Goal: Navigation & Orientation: Understand site structure

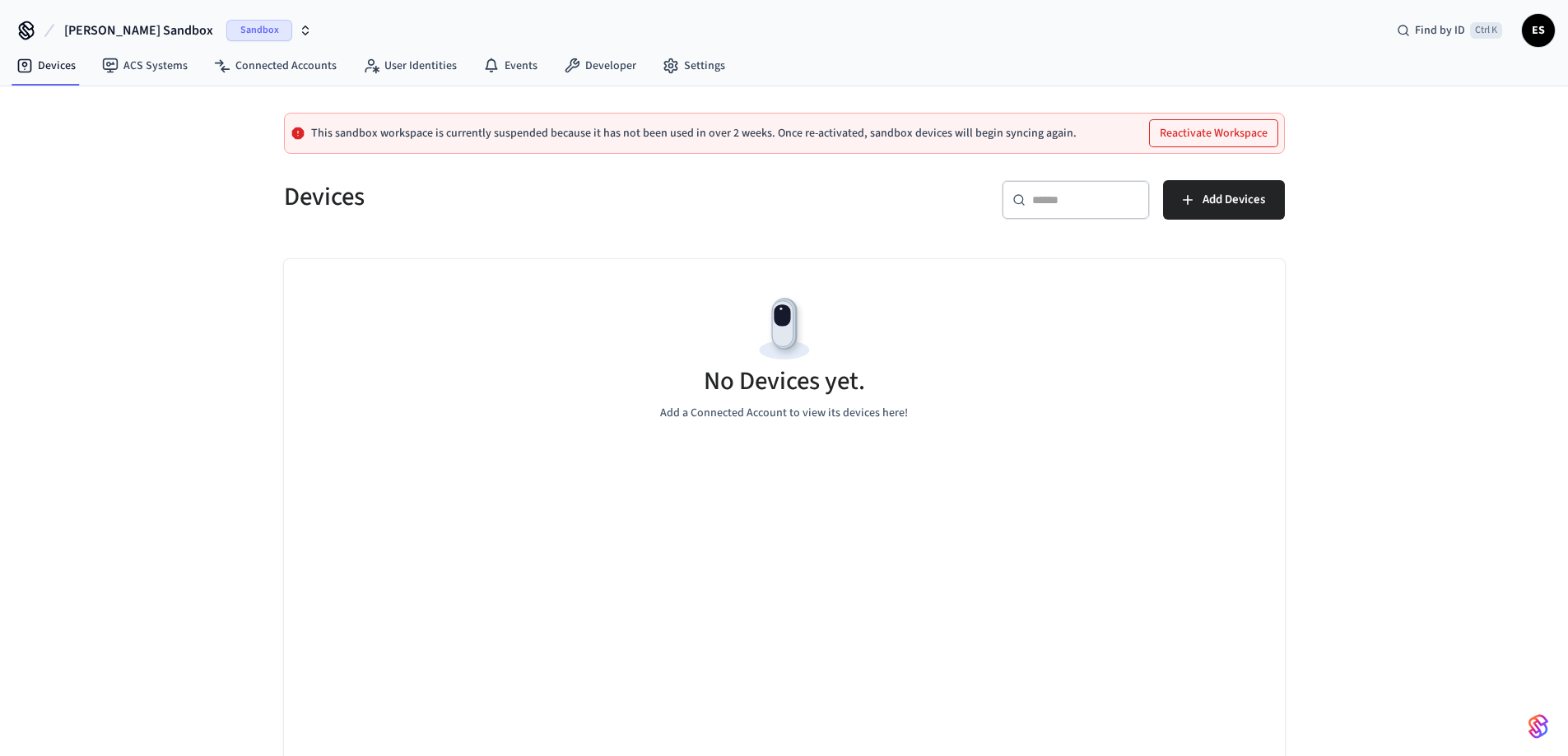
click at [227, 31] on span "Sandbox" at bounding box center [259, 31] width 66 height 21
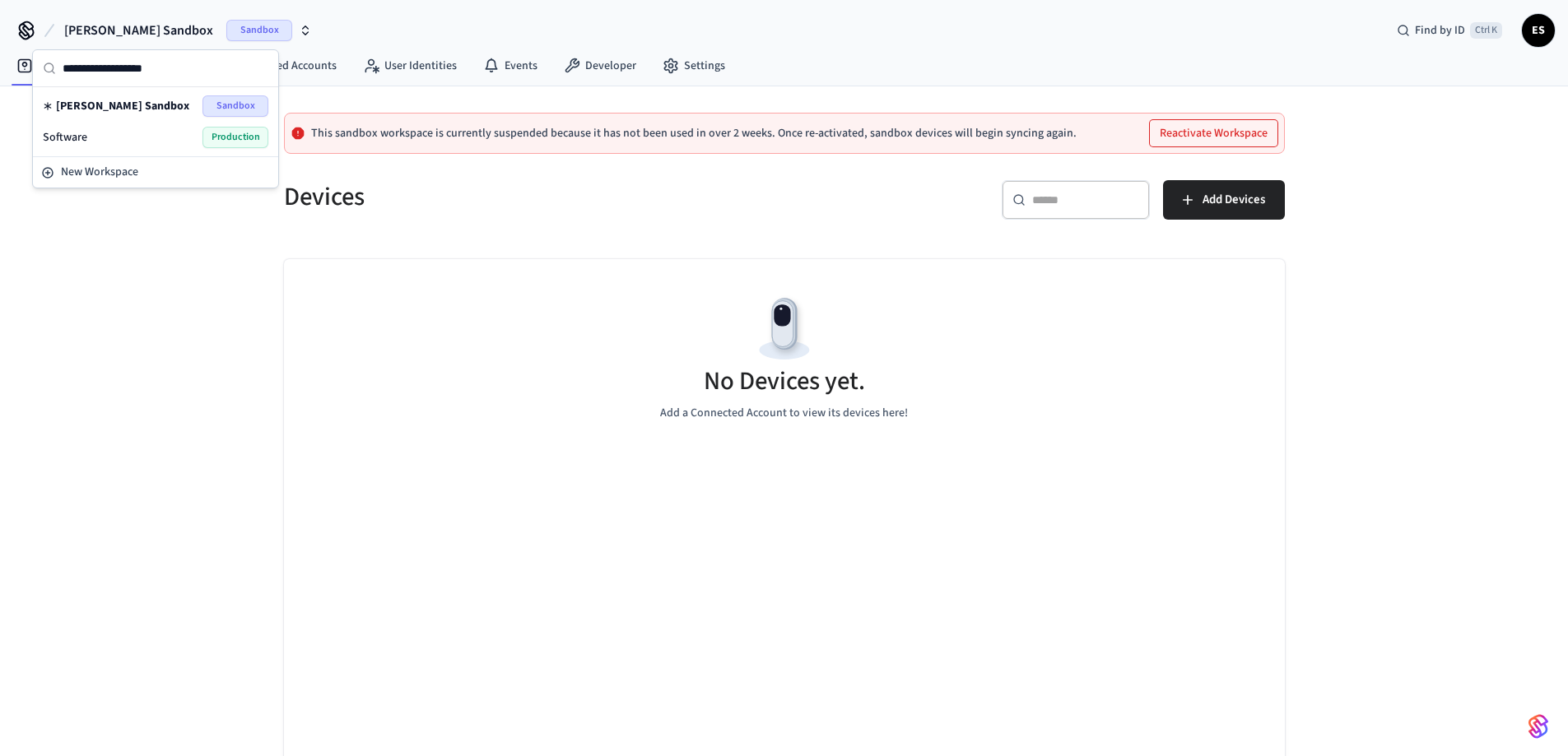
click at [103, 133] on div "Software Production" at bounding box center [156, 137] width 226 height 21
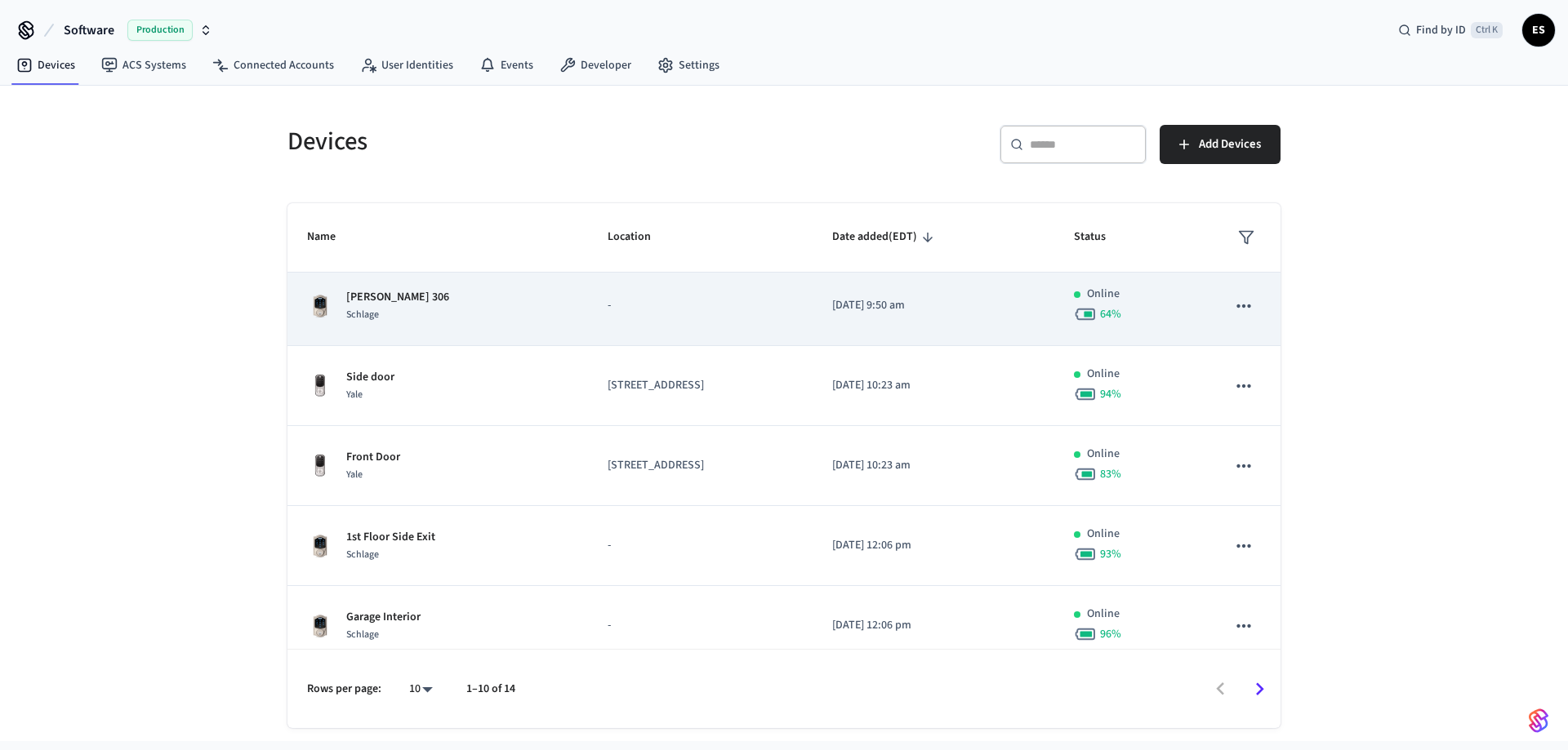
scroll to position [413, 0]
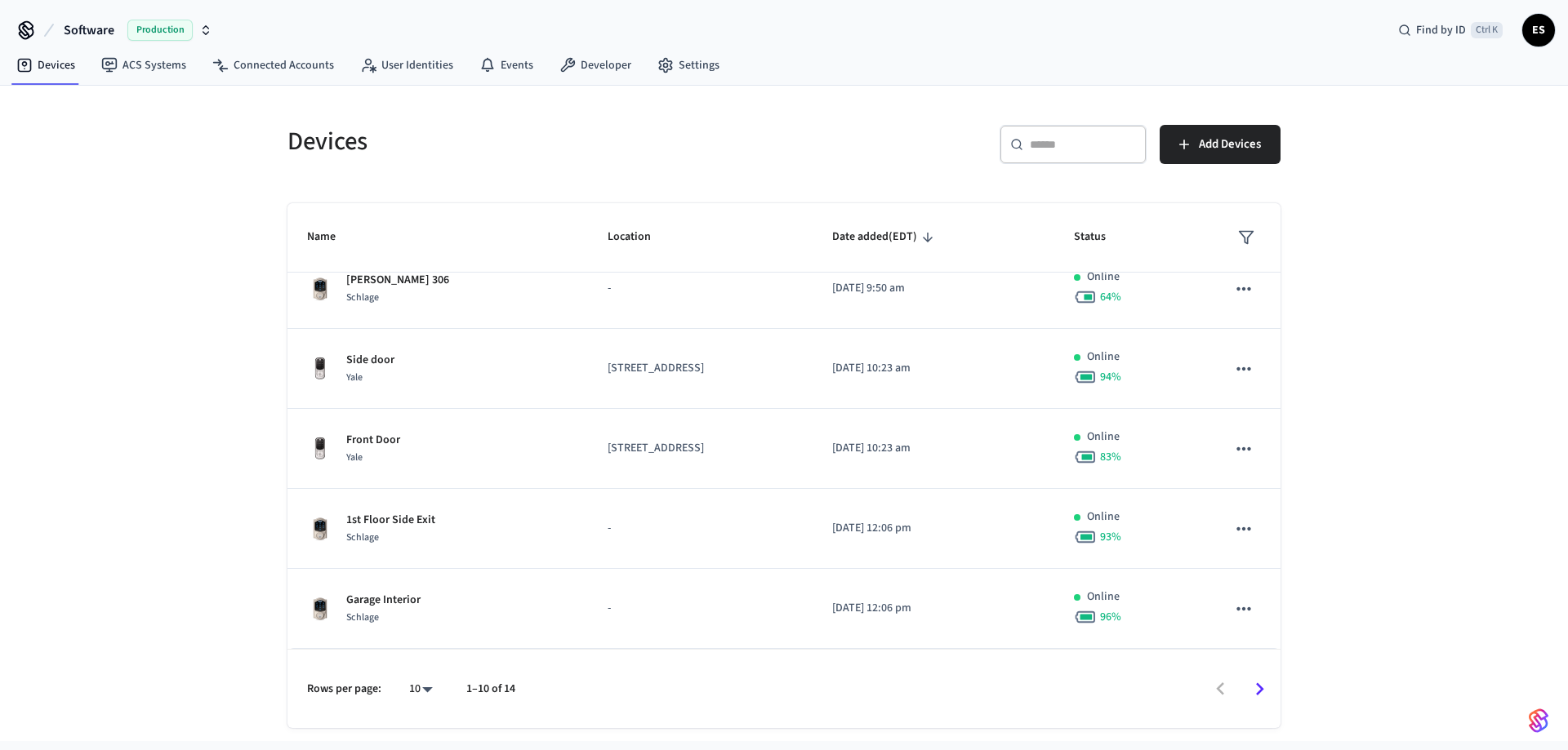
click at [427, 132] on icon "Go to next page" at bounding box center [1259, 689] width 26 height 26
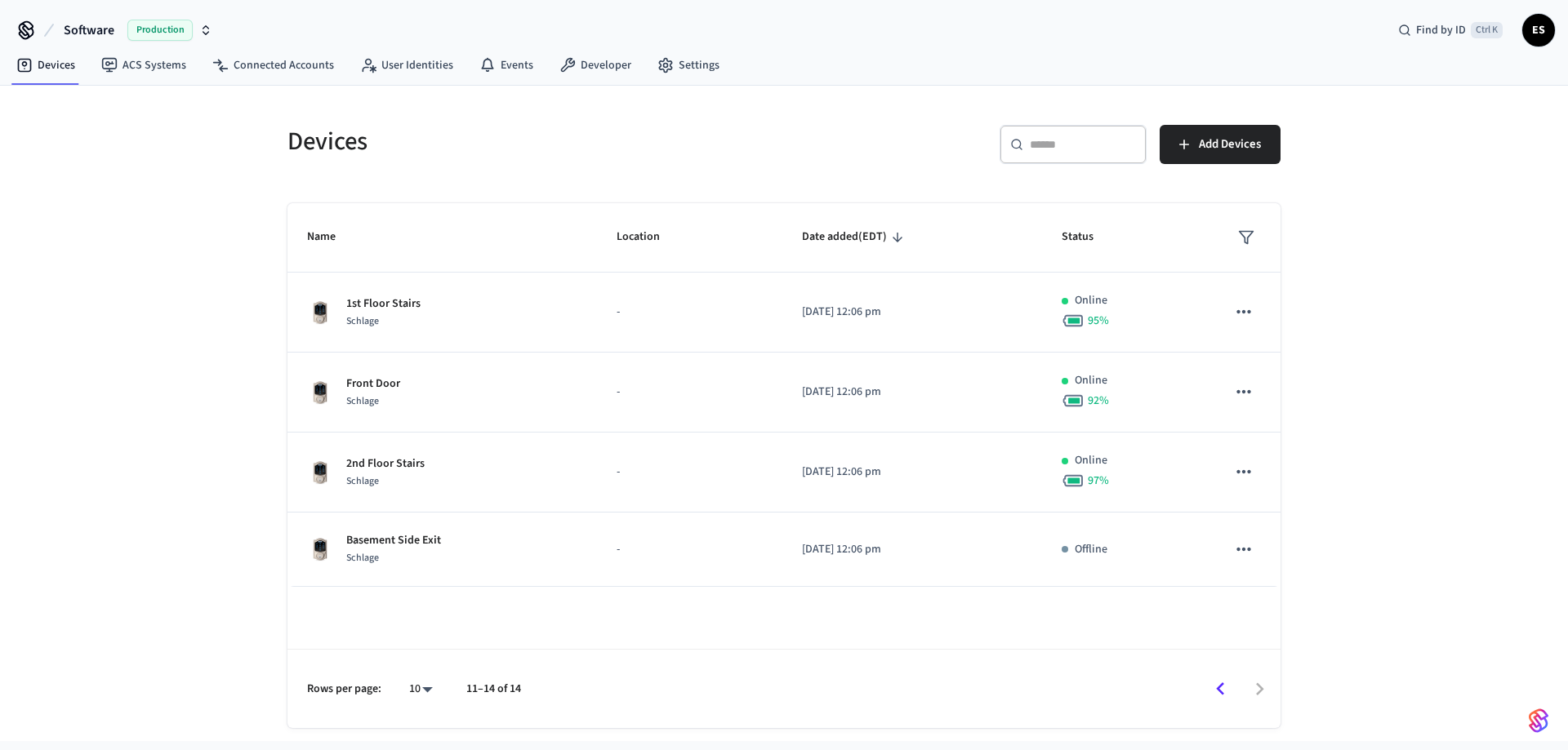
click at [427, 132] on icon "Go to previous page" at bounding box center [1220, 689] width 26 height 26
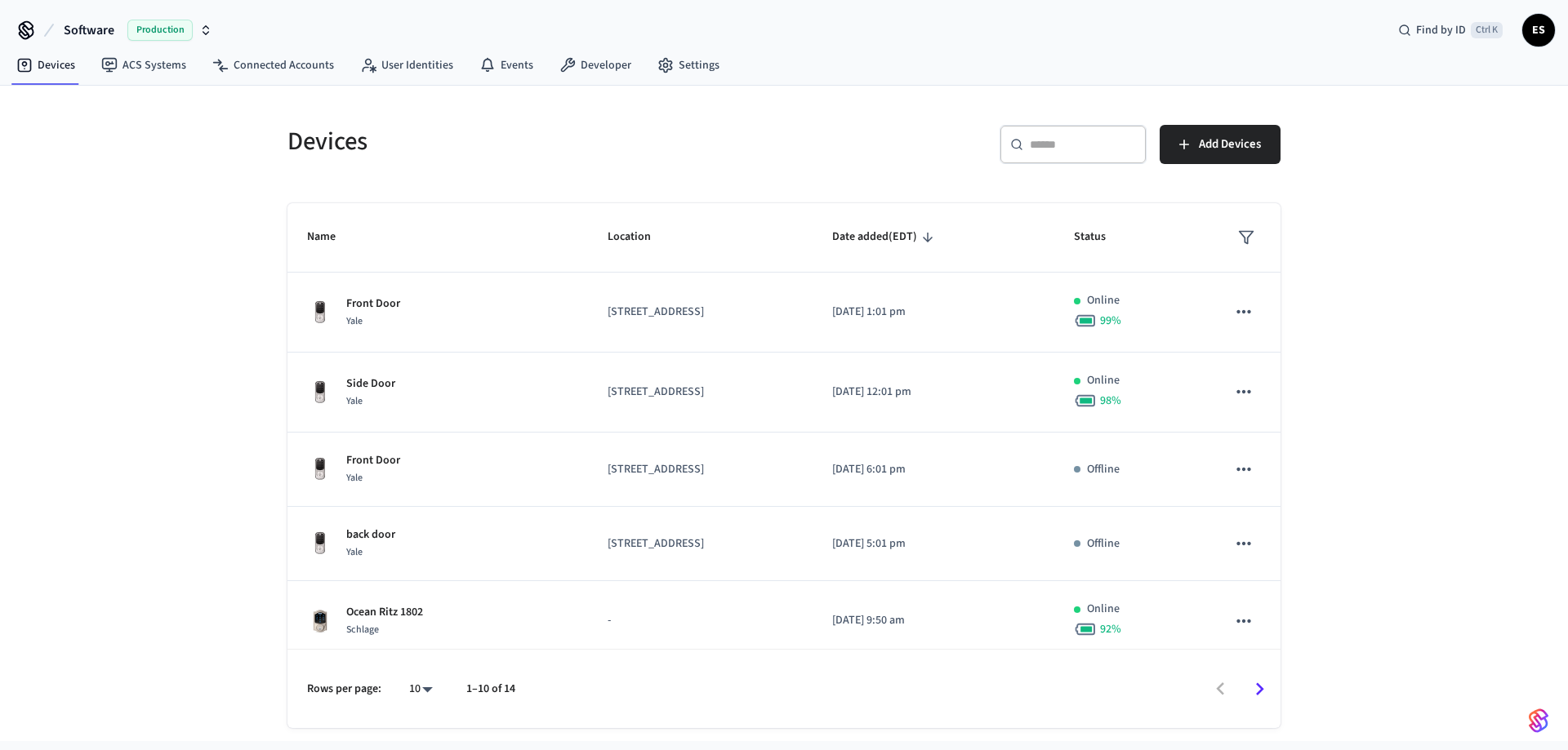
click at [427, 31] on span "ES" at bounding box center [1538, 30] width 30 height 30
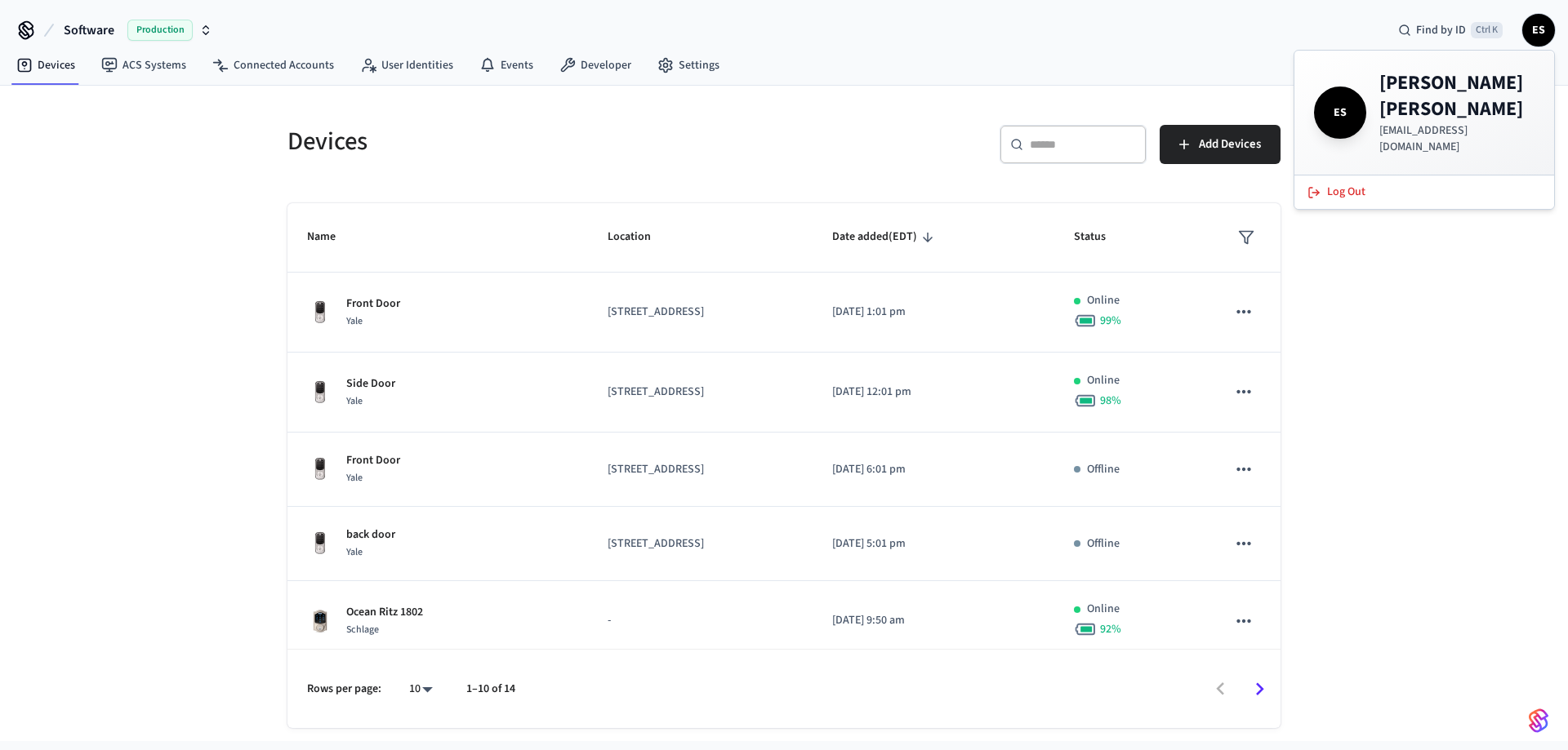
click at [427, 95] on span "ES" at bounding box center [1340, 112] width 46 height 46
click at [427, 24] on span "ES" at bounding box center [1538, 30] width 30 height 30
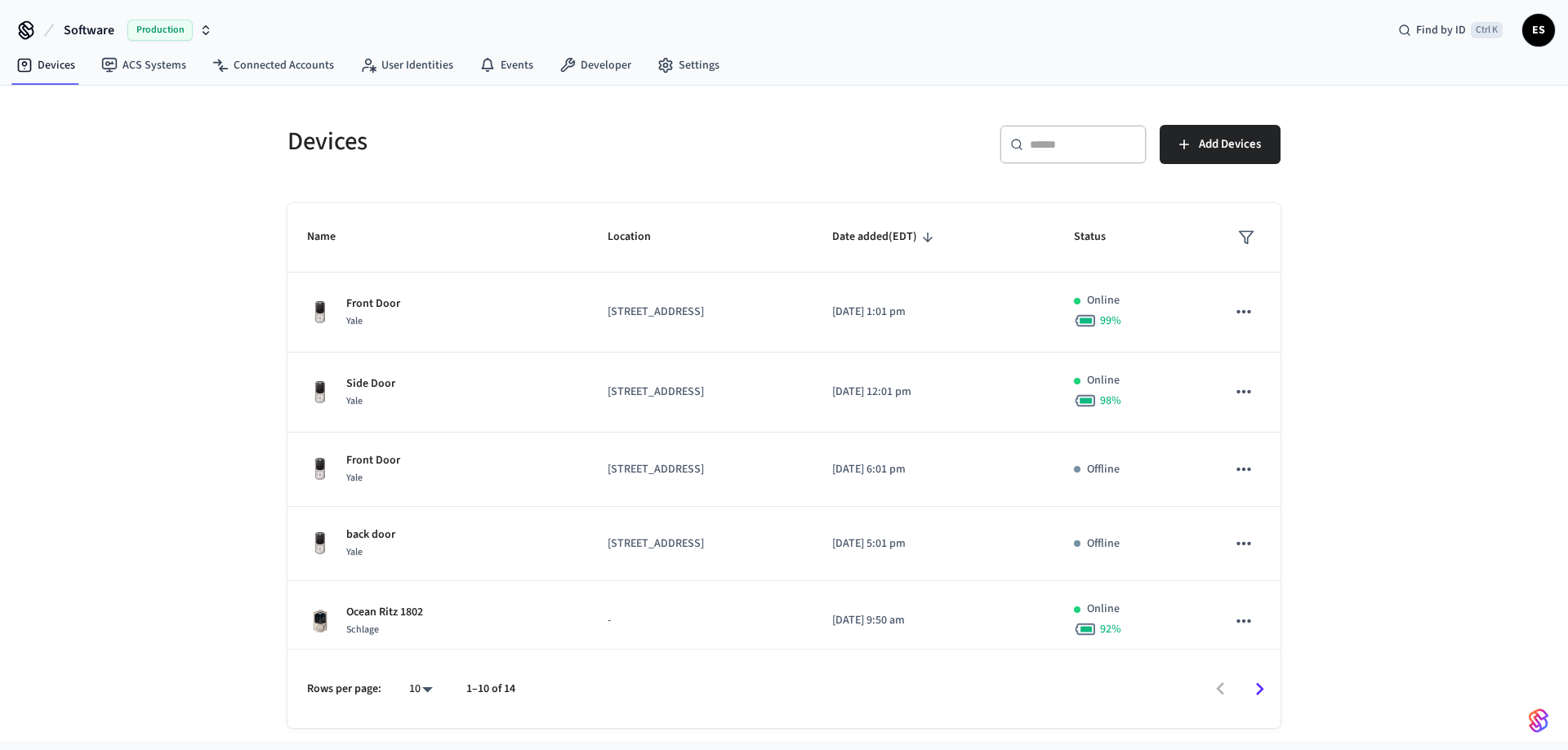
click at [427, 29] on span "ES" at bounding box center [1538, 30] width 30 height 30
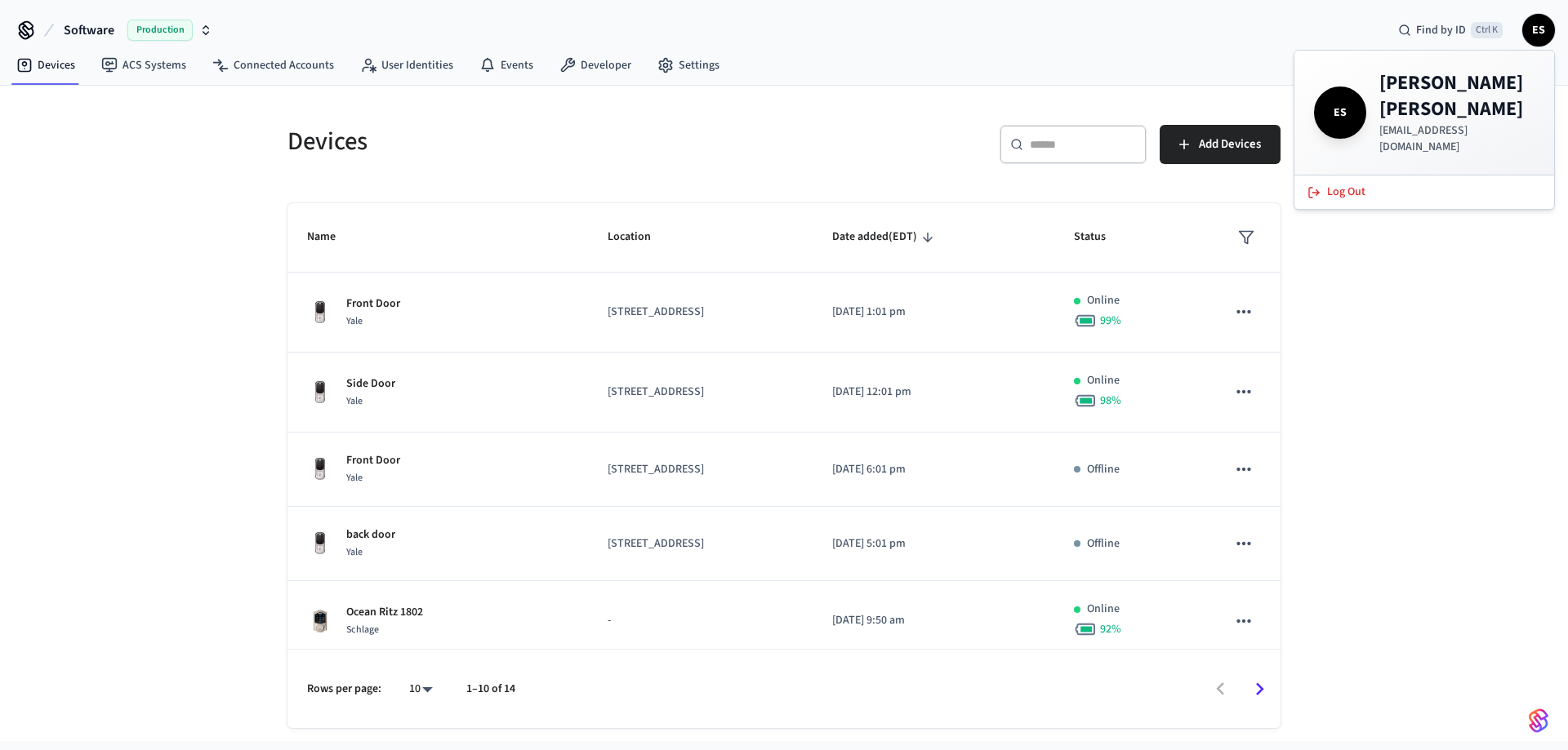
click at [427, 103] on span "ES" at bounding box center [1340, 112] width 46 height 46
click at [427, 100] on span "ES" at bounding box center [1340, 112] width 46 height 46
click at [427, 71] on link "Settings" at bounding box center [688, 65] width 89 height 30
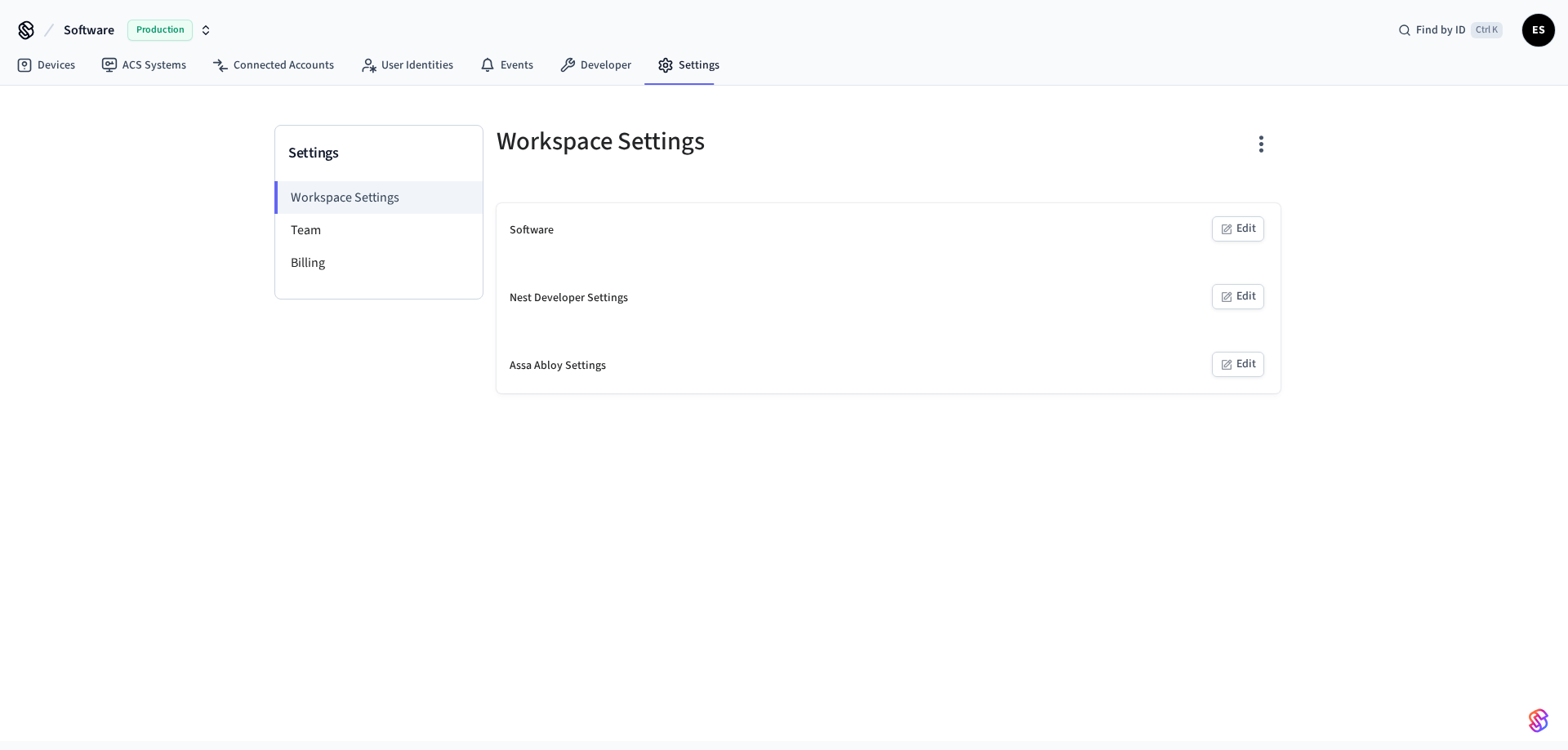
click at [427, 132] on button "Edit" at bounding box center [1237, 229] width 52 height 26
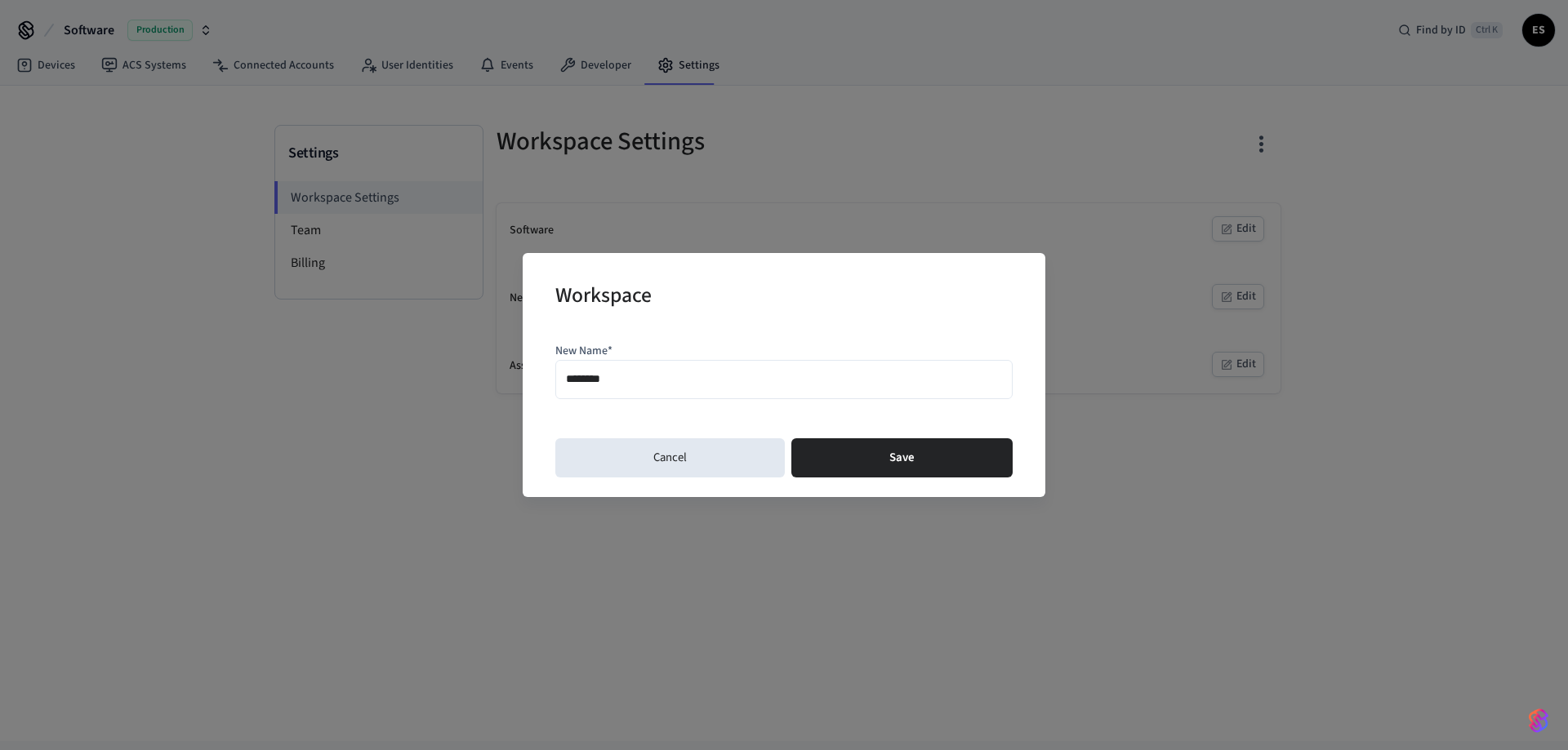
click at [427, 132] on button "Cancel" at bounding box center [670, 457] width 230 height 39
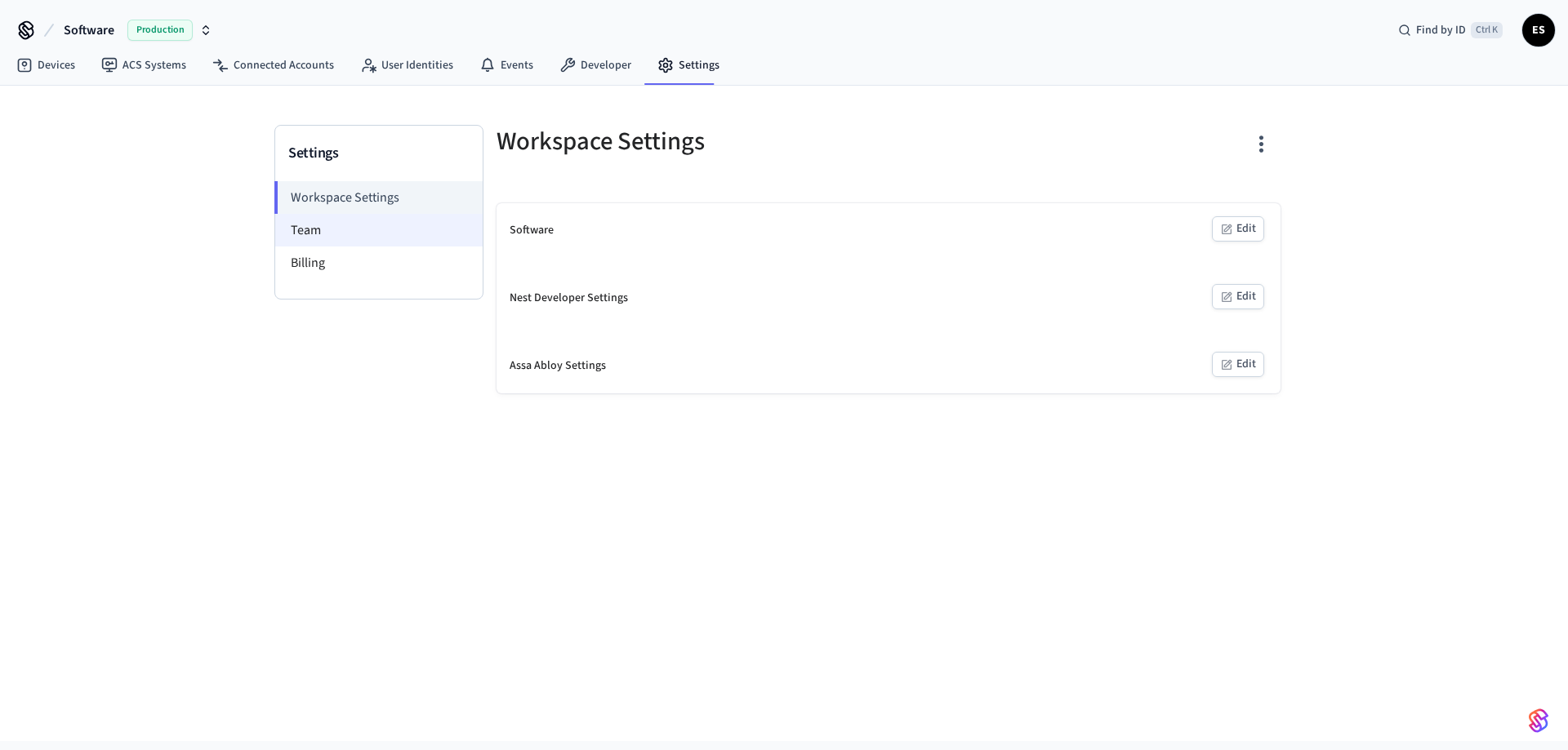
click at [345, 132] on li "Team" at bounding box center [379, 230] width 208 height 32
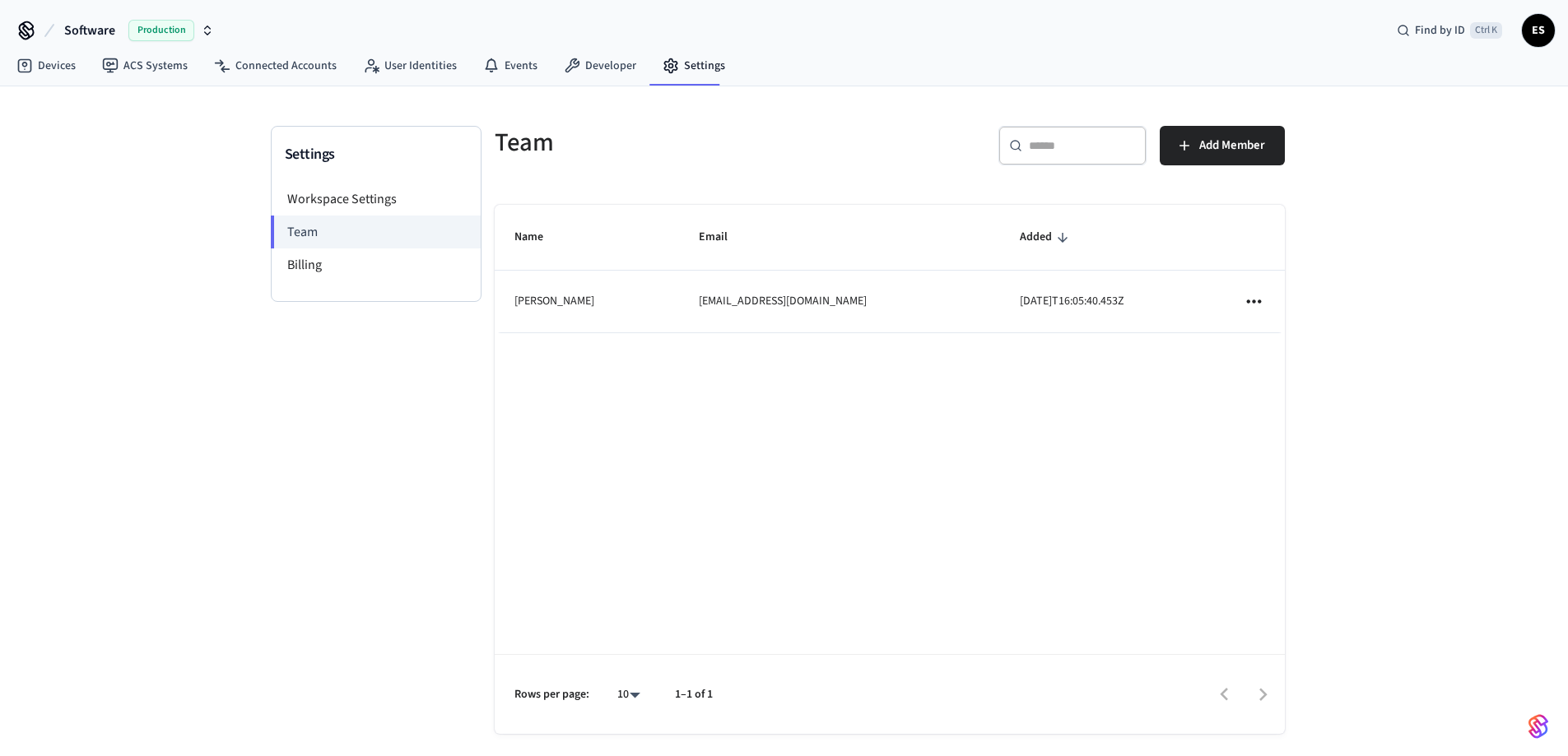
click at [430, 133] on icon "sticky table" at bounding box center [1254, 301] width 21 height 21
drag, startPoint x: 997, startPoint y: 357, endPoint x: 875, endPoint y: 356, distance: 122.0
click at [430, 133] on div at bounding box center [790, 378] width 1580 height 756
click at [400, 133] on li "Workspace Settings" at bounding box center [377, 199] width 209 height 33
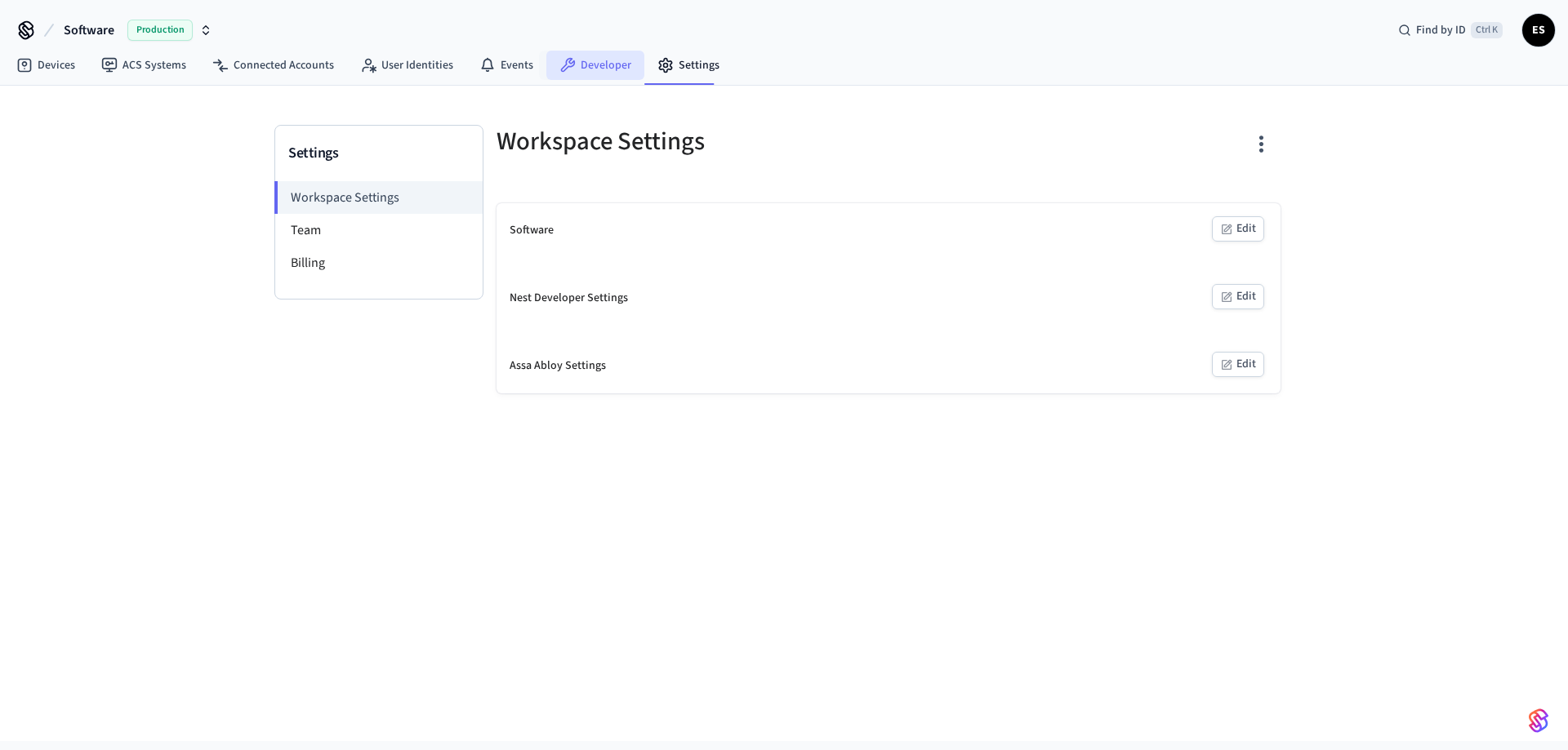
click at [427, 67] on link "Developer" at bounding box center [595, 65] width 98 height 30
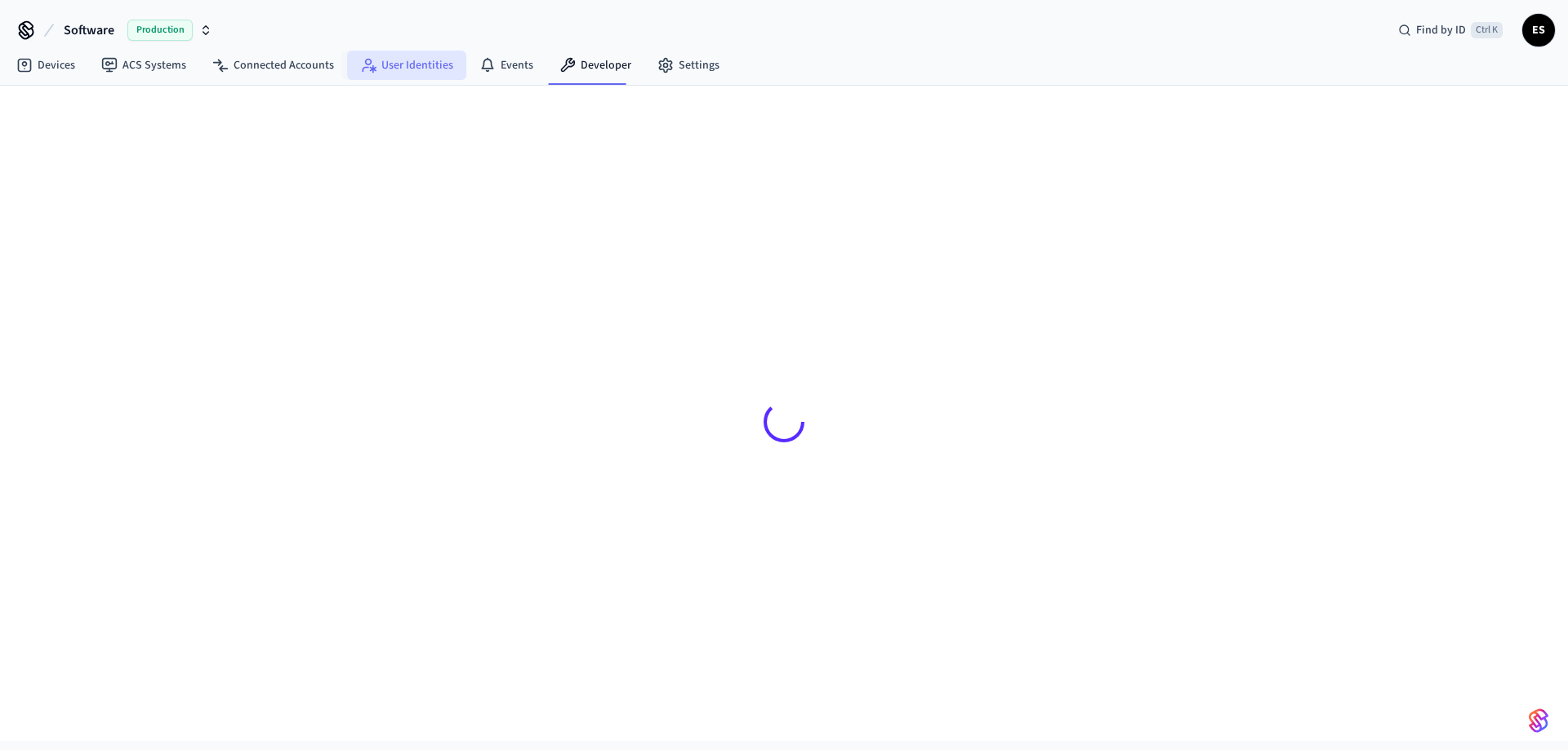
click at [423, 70] on link "User Identities" at bounding box center [406, 65] width 119 height 30
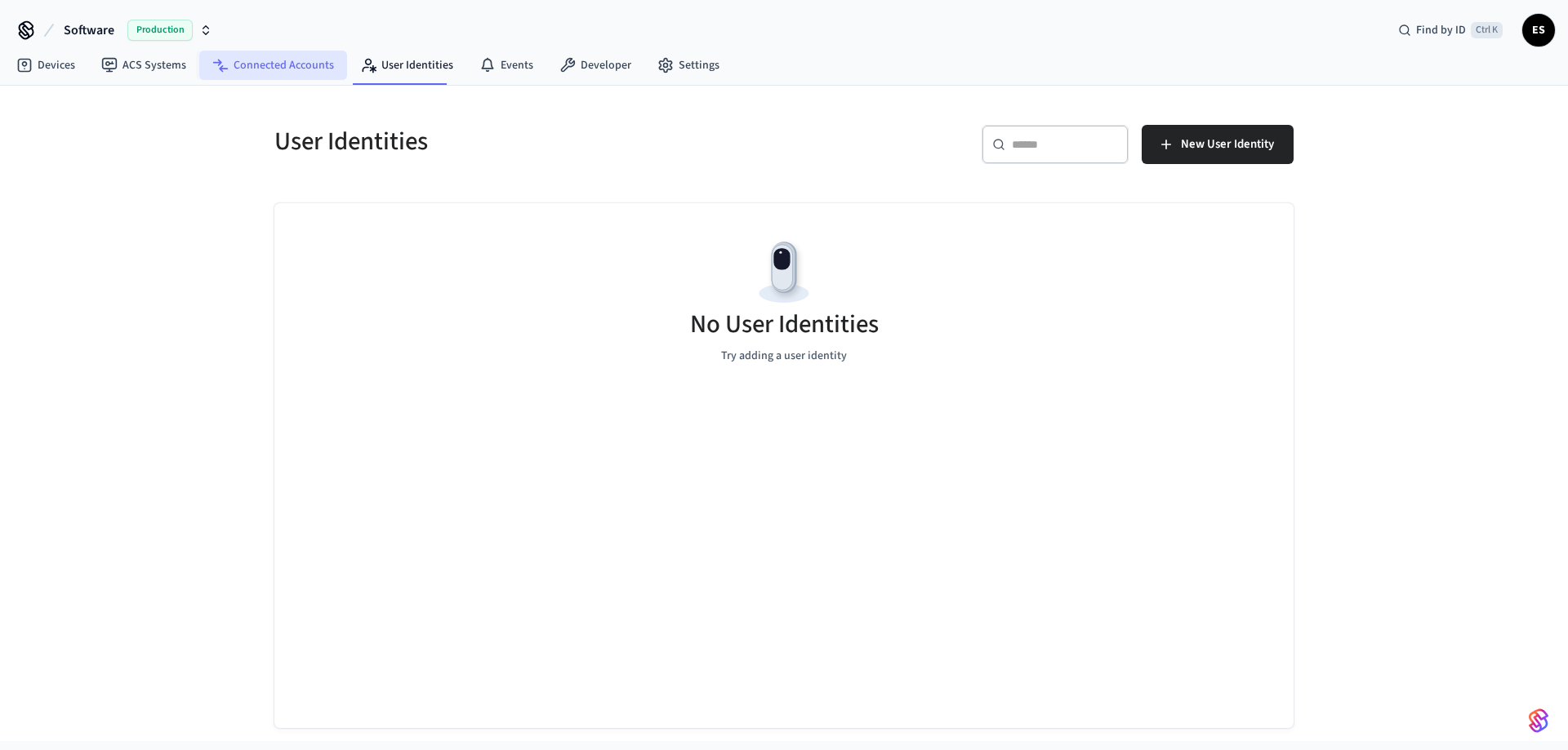
click at [313, 60] on link "Connected Accounts" at bounding box center [273, 65] width 148 height 30
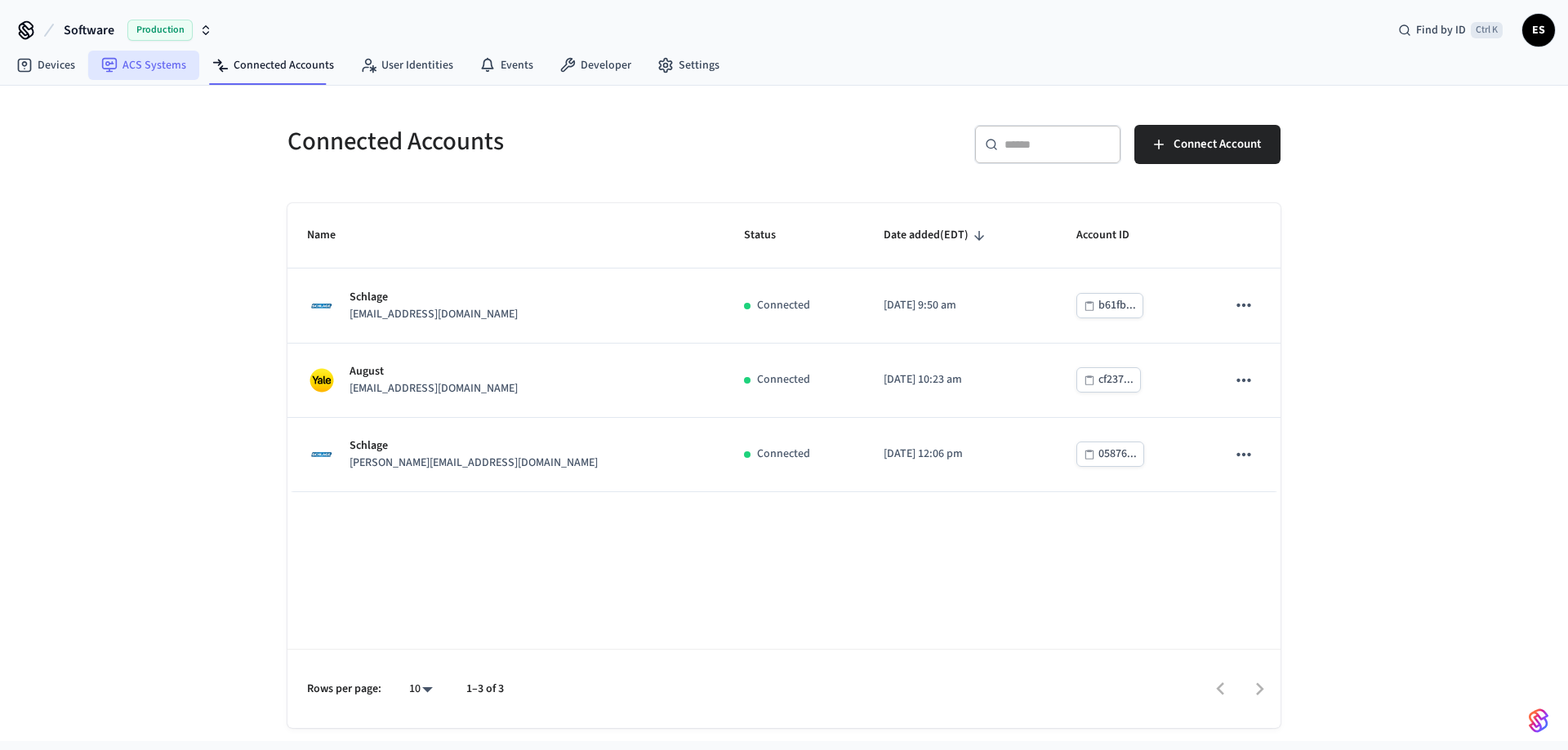
click at [175, 70] on link "ACS Systems" at bounding box center [144, 65] width 112 height 30
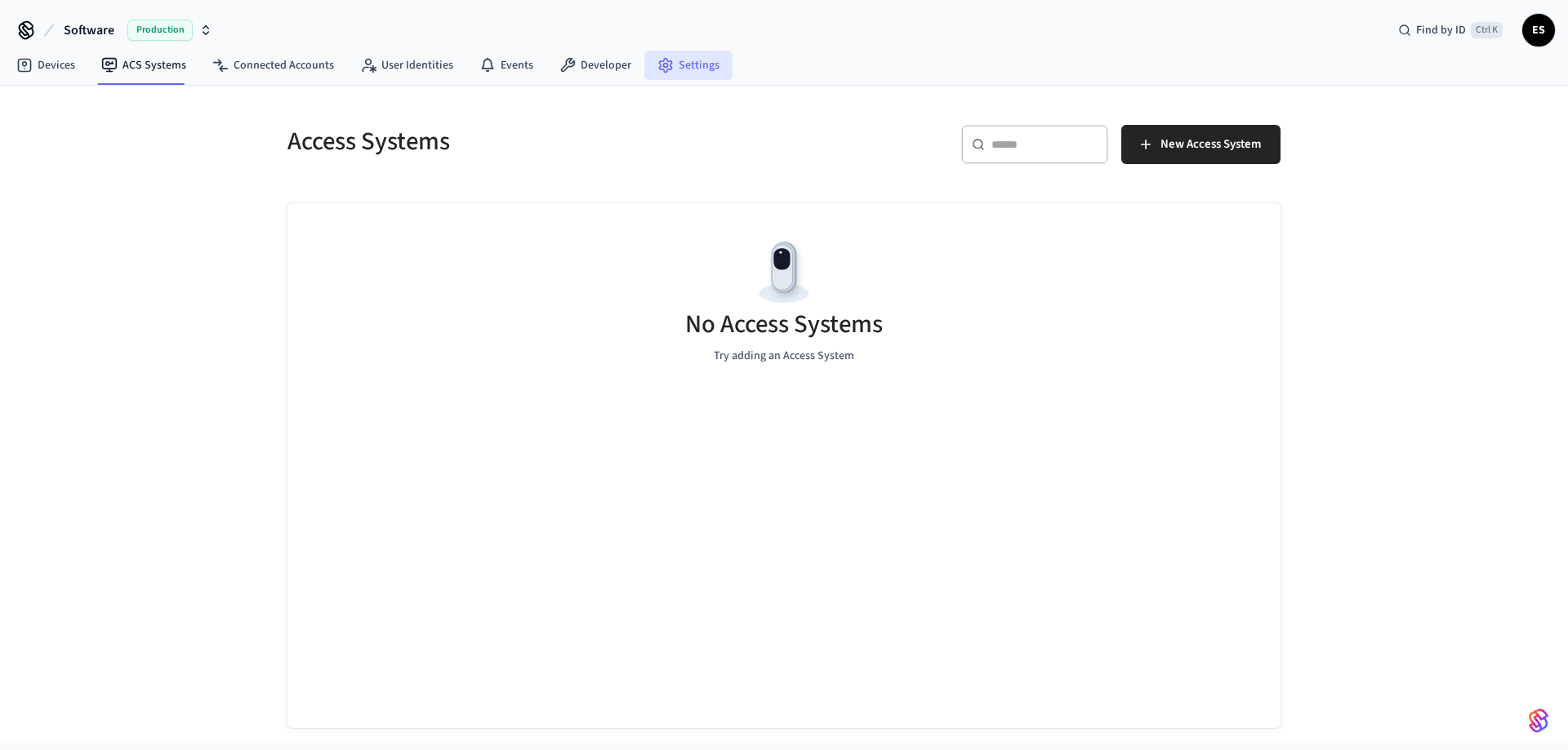
click at [427, 70] on link "Settings" at bounding box center [688, 65] width 89 height 30
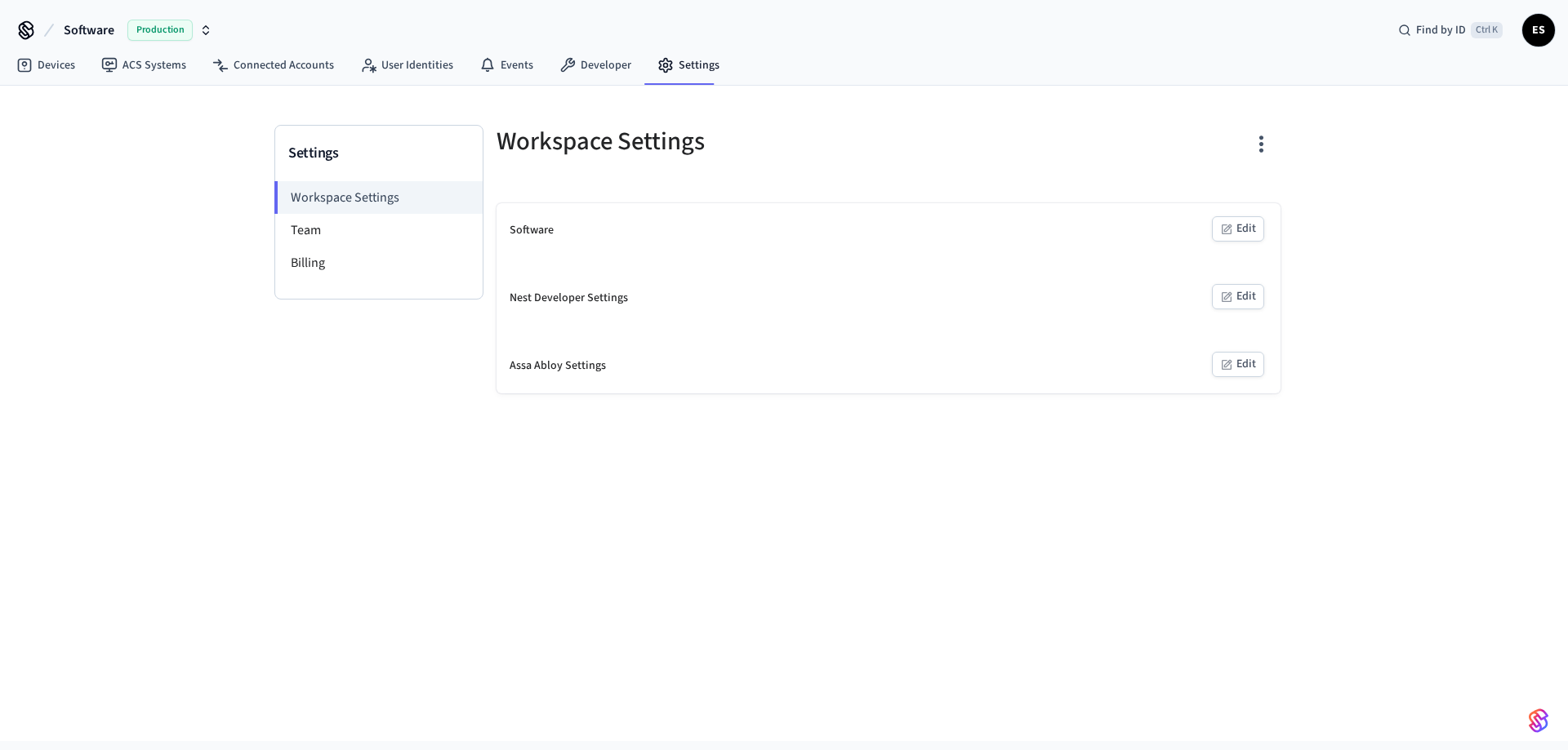
click at [427, 132] on button "Edit" at bounding box center [1237, 229] width 52 height 26
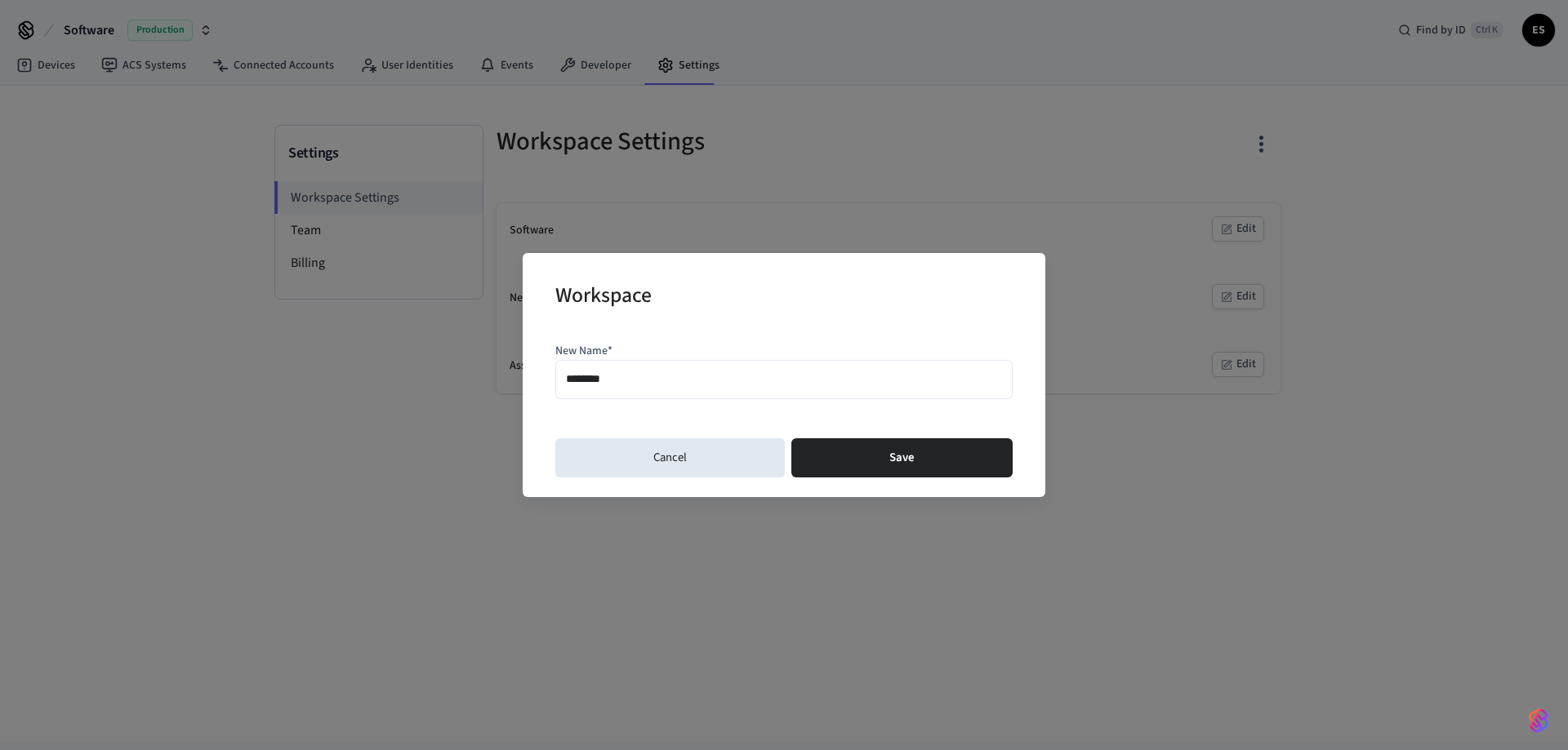
click at [427, 132] on input "********" at bounding box center [784, 378] width 436 height 24
click at [427, 132] on button "Cancel" at bounding box center [670, 457] width 230 height 39
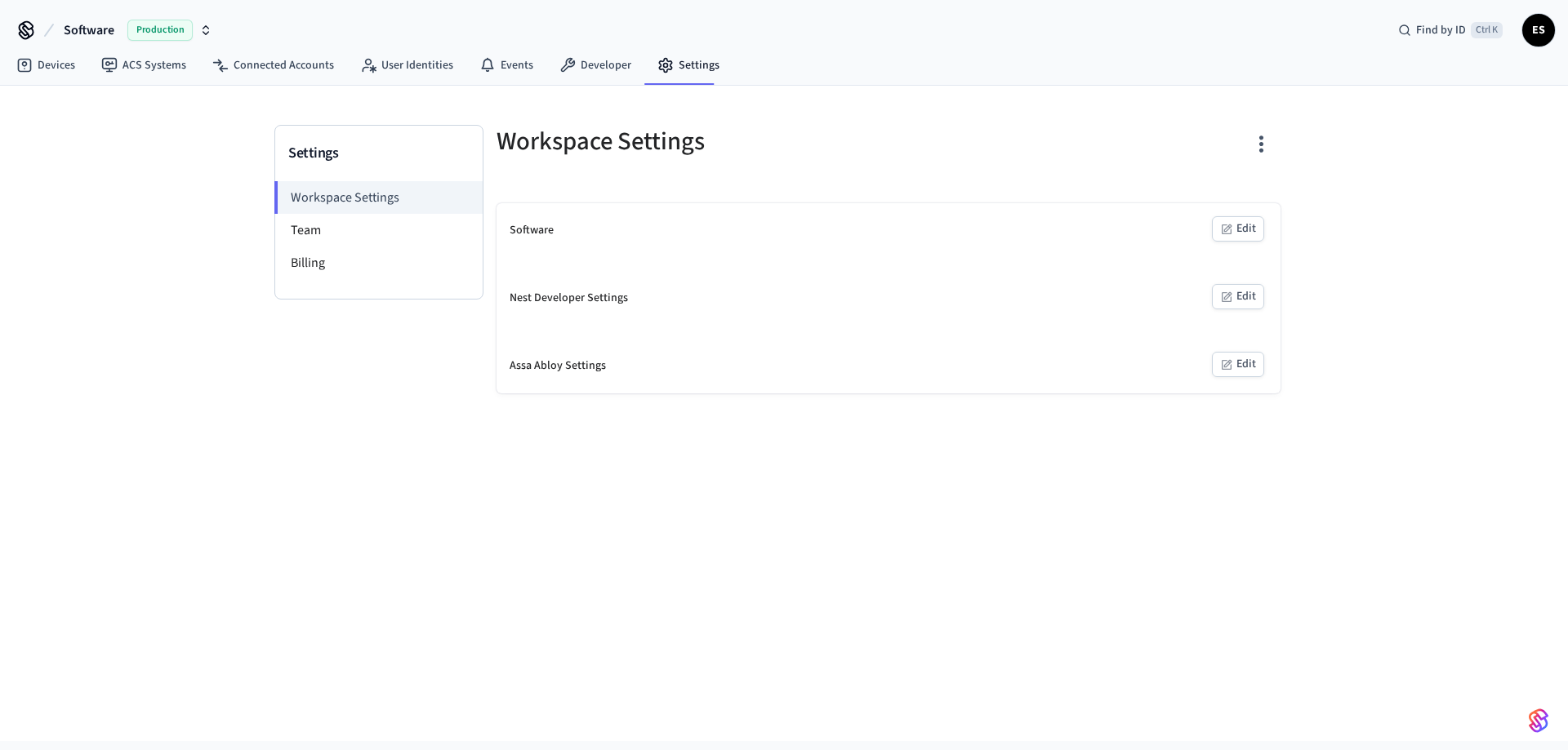
click at [427, 31] on span "ES" at bounding box center [1538, 30] width 30 height 30
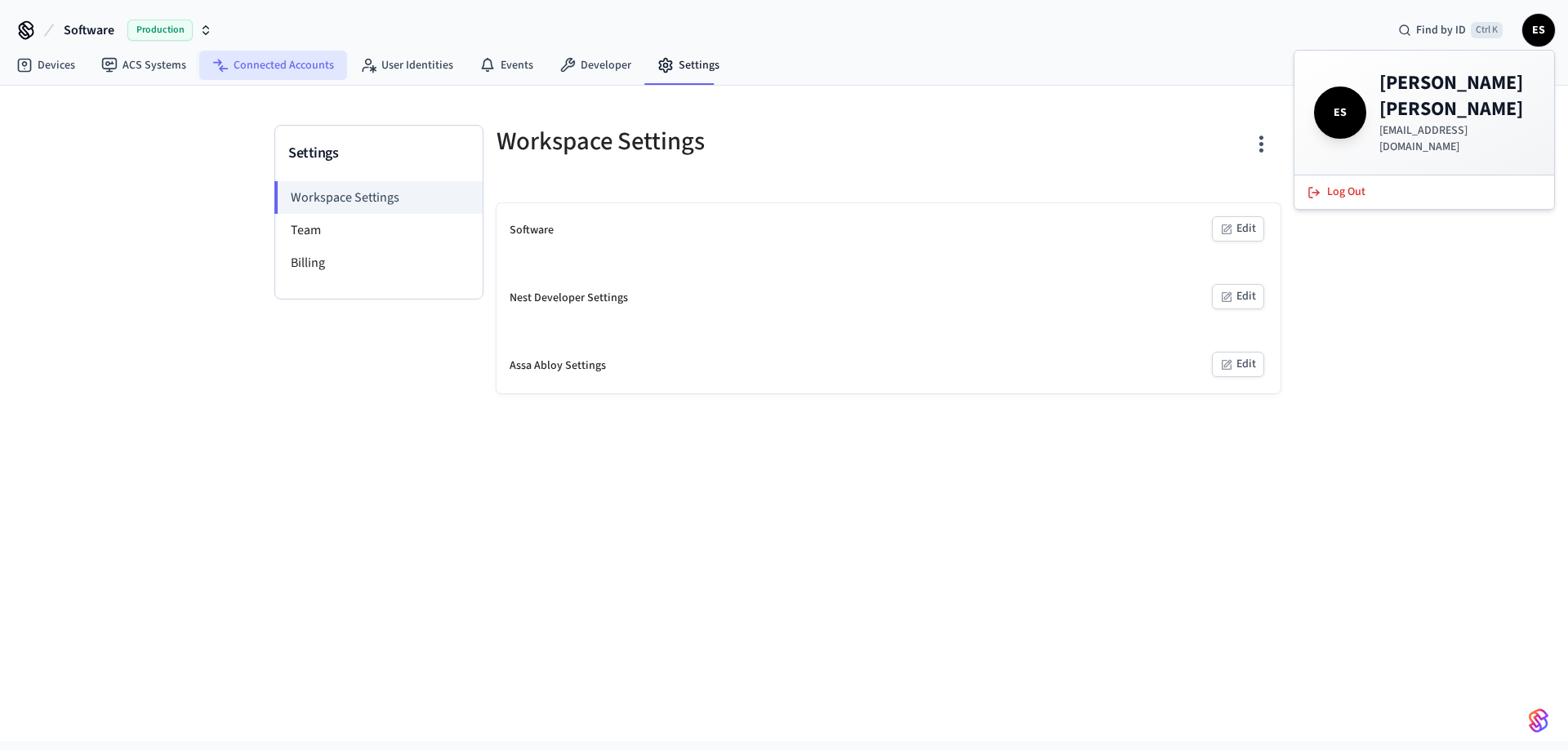
click at [245, 64] on link "Connected Accounts" at bounding box center [273, 65] width 148 height 30
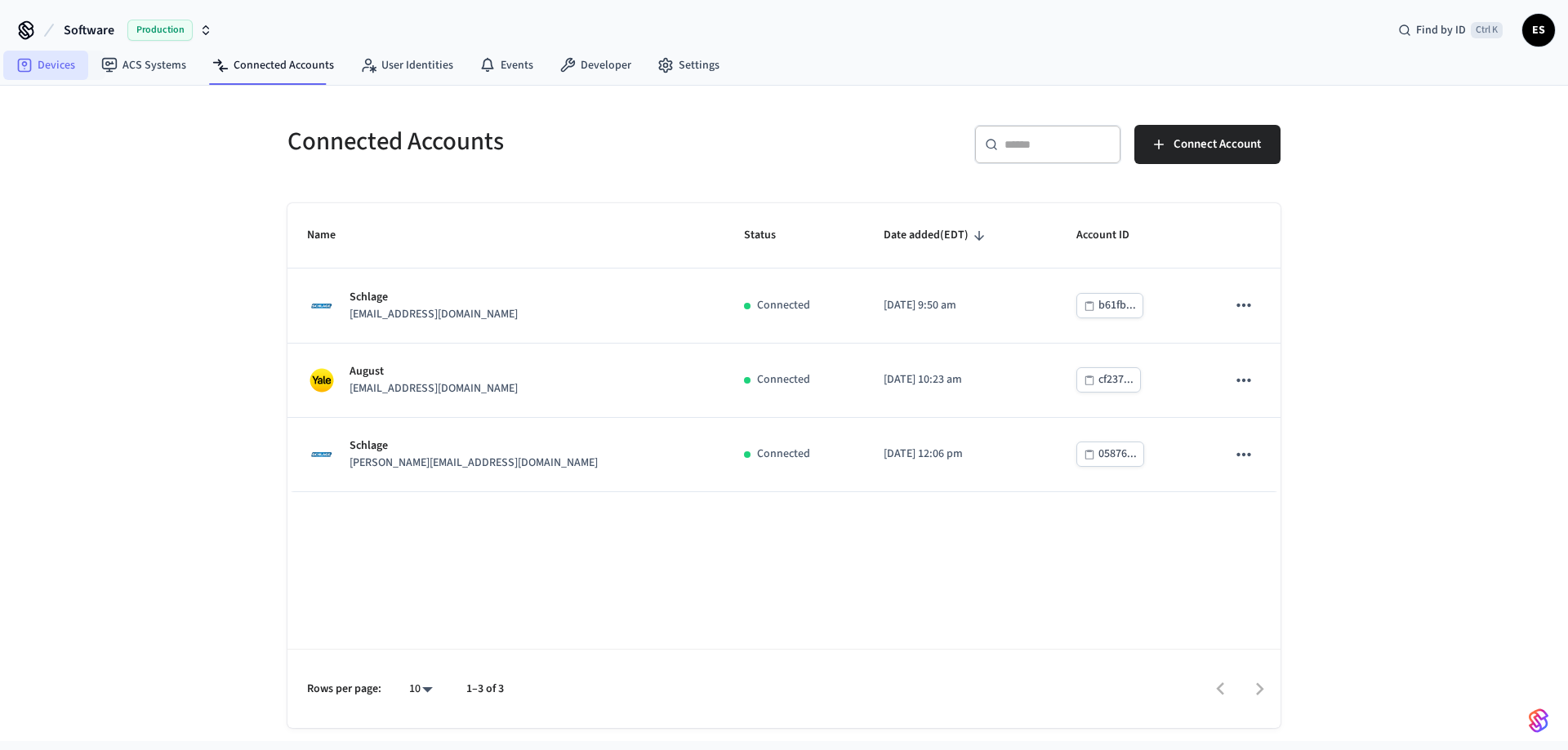
click at [61, 61] on link "Devices" at bounding box center [45, 65] width 85 height 30
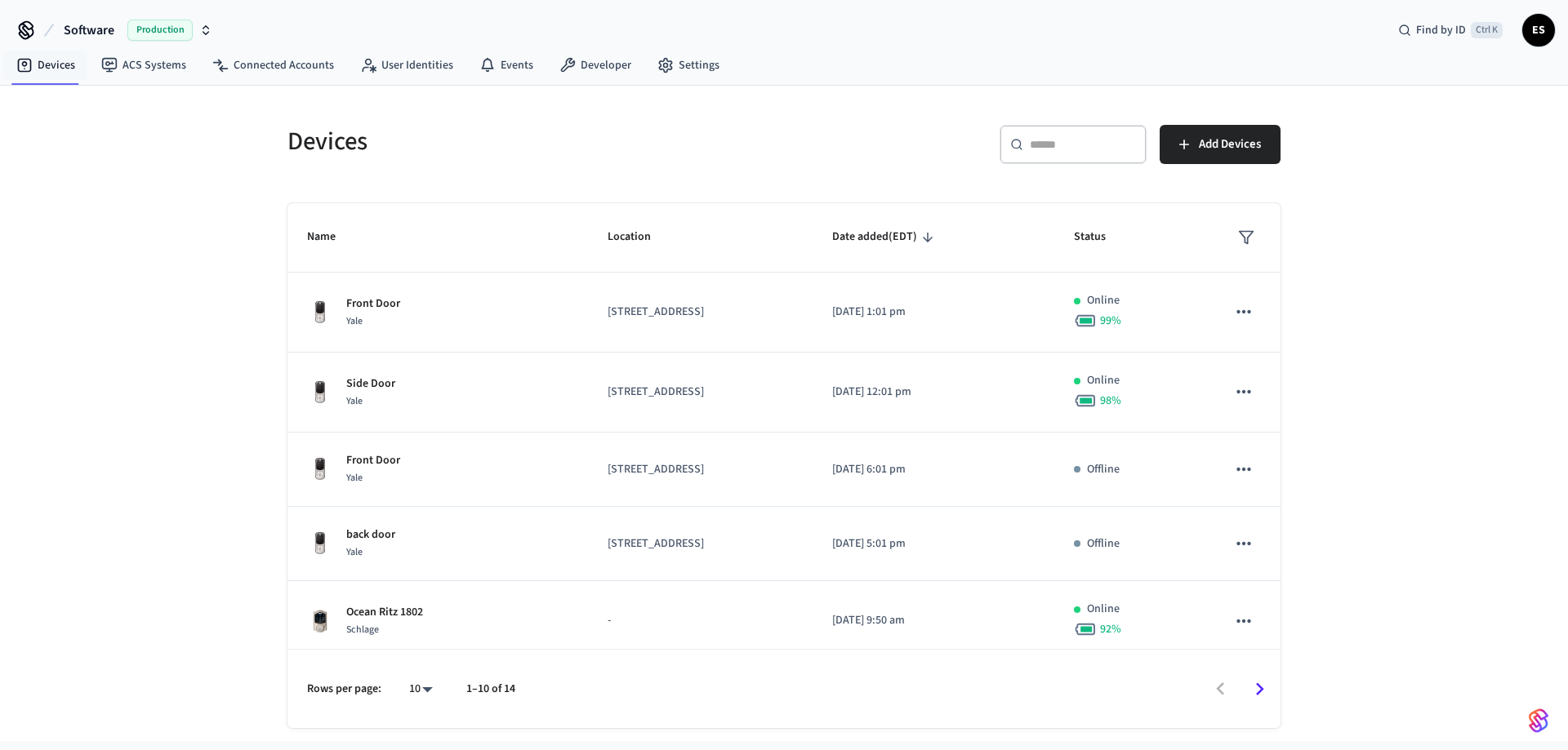
click at [427, 51] on div "Devices ACS Systems Connected Accounts User Identities Events Developer Settings" at bounding box center [784, 67] width 1568 height 38
